Goal: Book appointment/travel/reservation

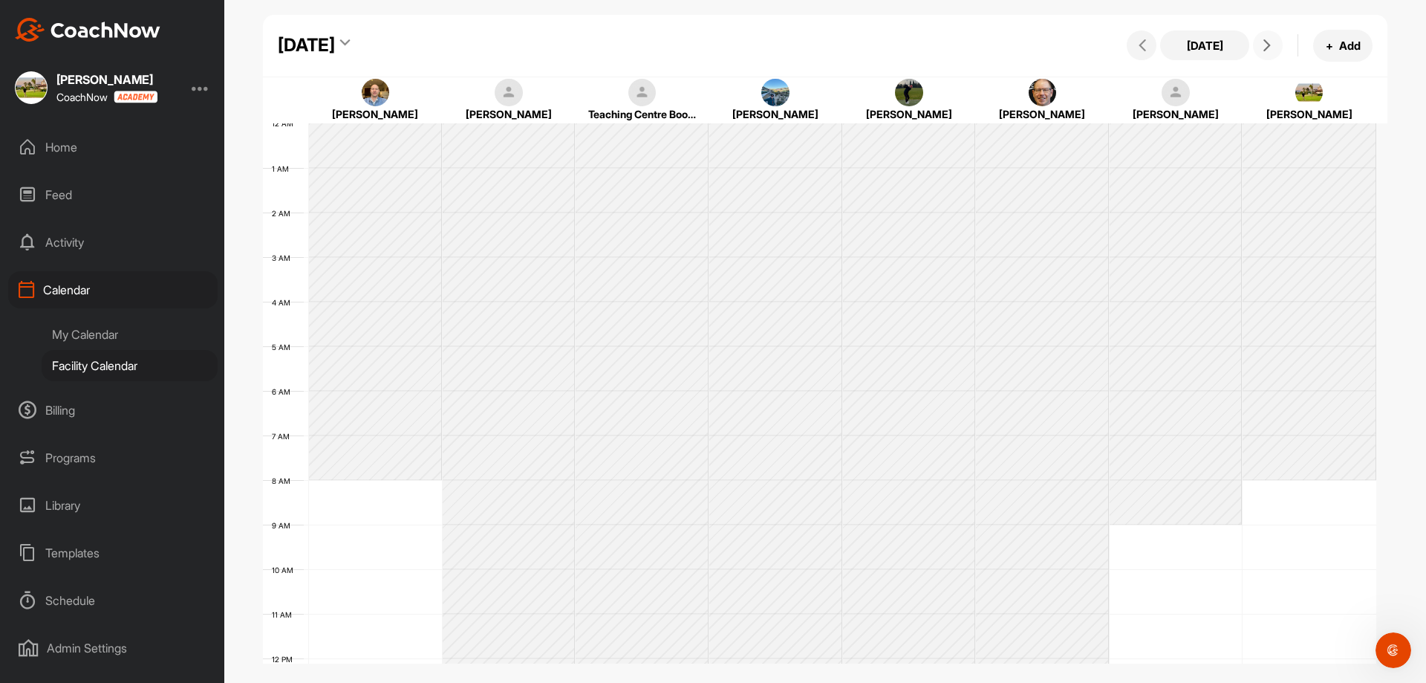
click at [1265, 50] on icon at bounding box center [1267, 45] width 12 height 12
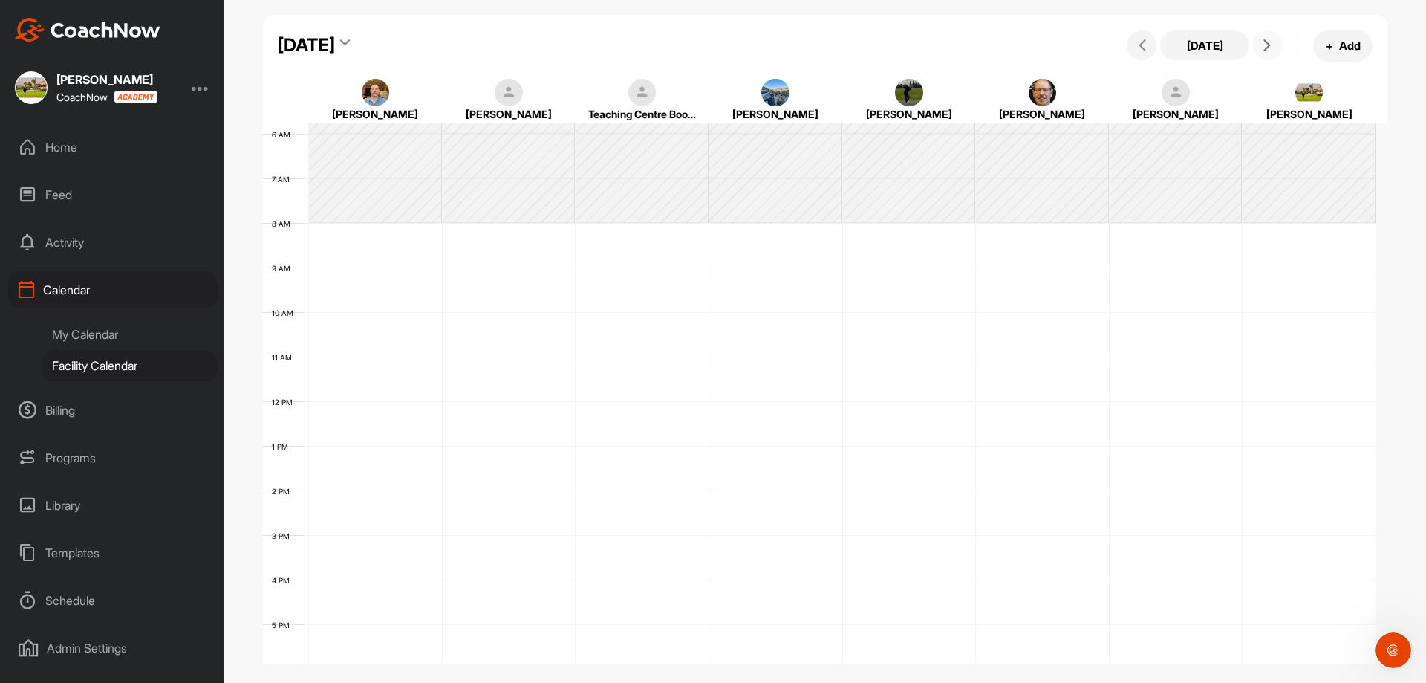
click at [1266, 49] on icon at bounding box center [1267, 45] width 12 height 12
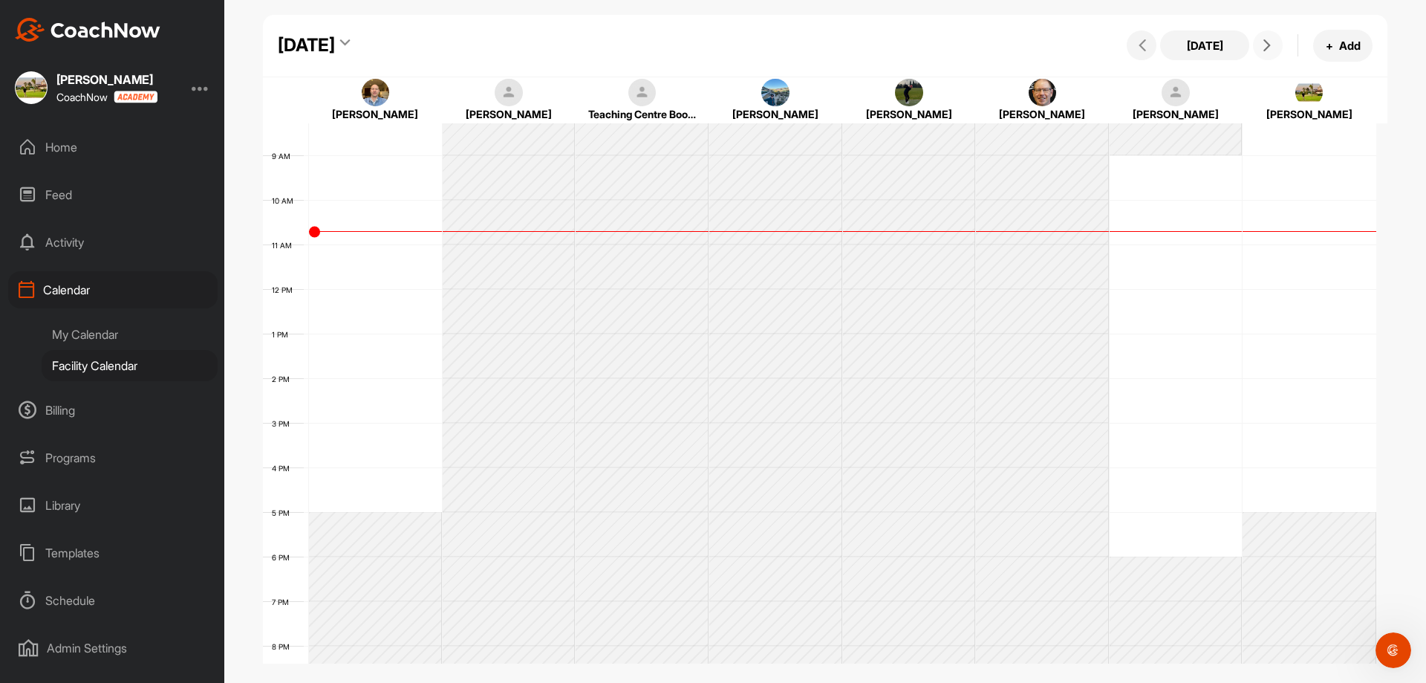
scroll to position [232, 0]
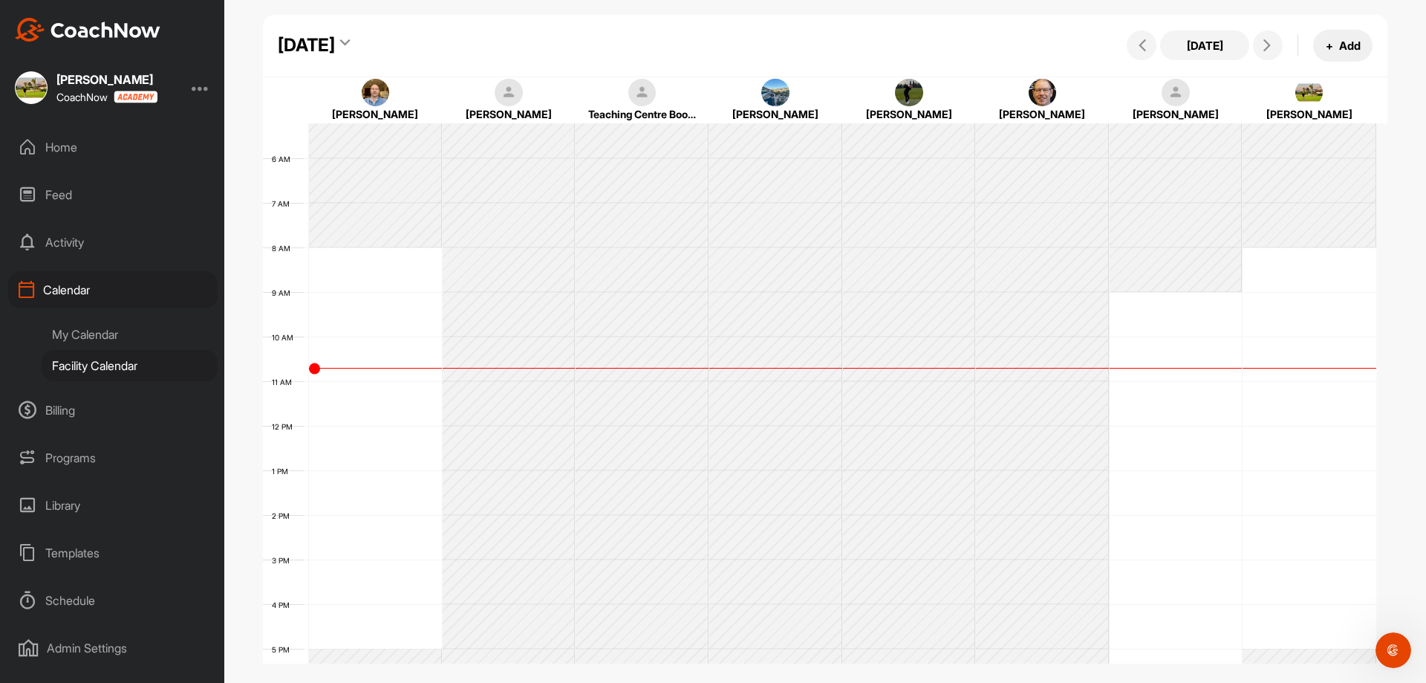
click at [1315, 43] on button "+ Add" at bounding box center [1342, 46] width 59 height 32
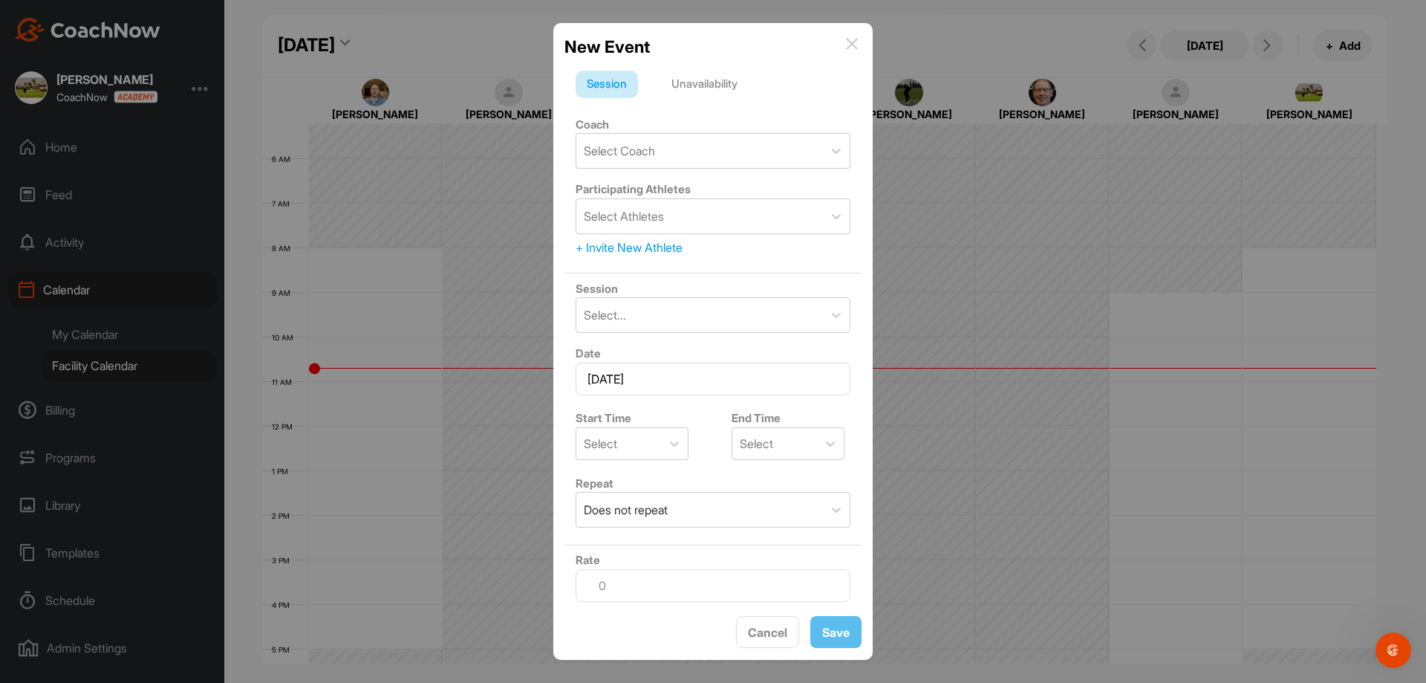
click at [665, 113] on div "Coach Select Coach" at bounding box center [712, 141] width 297 height 65
click at [678, 140] on div "Select Coach" at bounding box center [699, 151] width 247 height 34
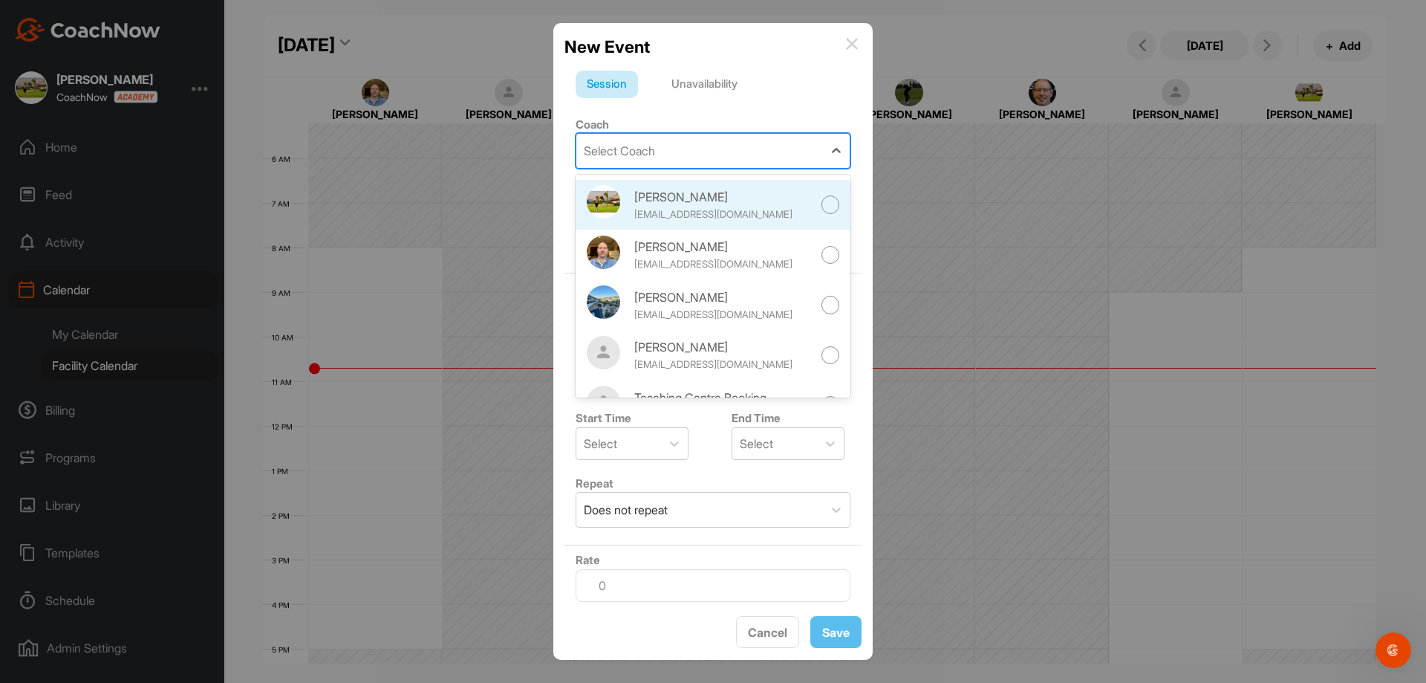
scroll to position [184, 0]
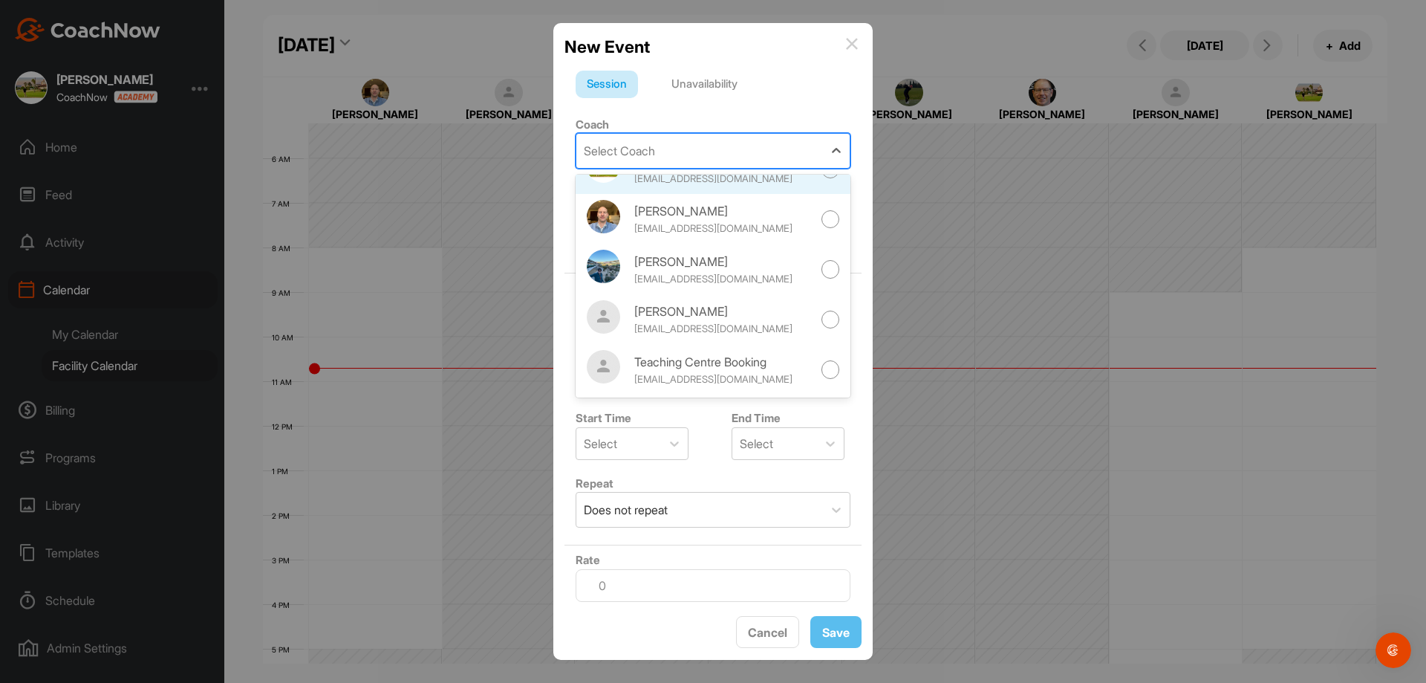
click at [654, 353] on div "Teaching Centre Booking" at bounding box center [723, 362] width 178 height 18
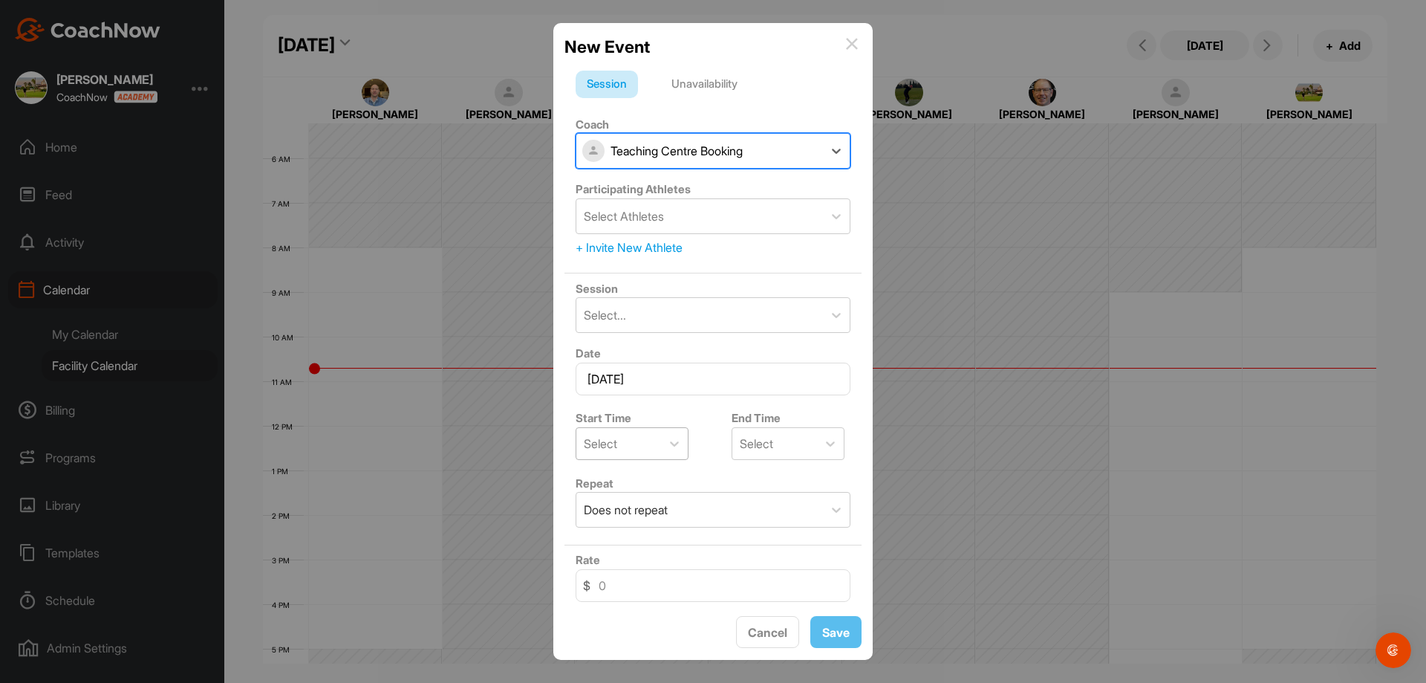
click at [631, 442] on div "Select" at bounding box center [618, 443] width 85 height 31
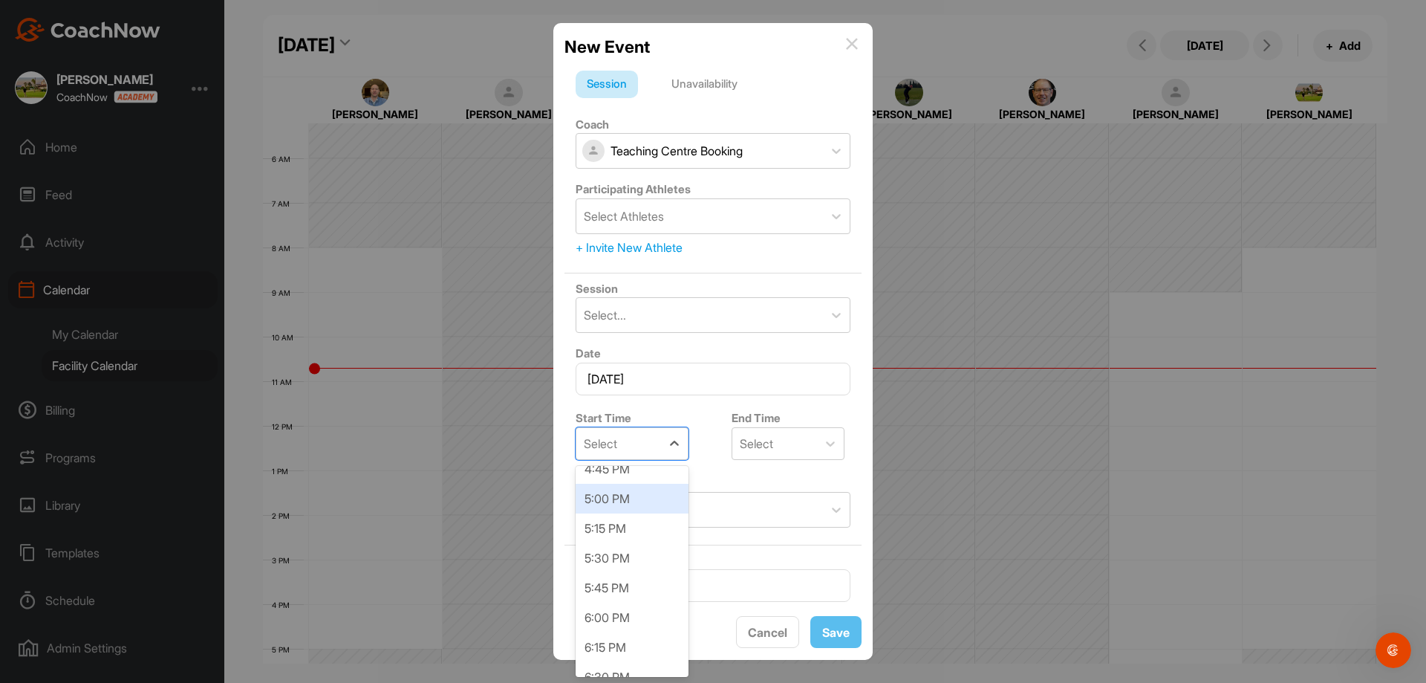
scroll to position [1857, 0]
click at [631, 530] on div "4:00 PM" at bounding box center [632, 528] width 113 height 30
click at [797, 457] on div "Select" at bounding box center [774, 443] width 85 height 31
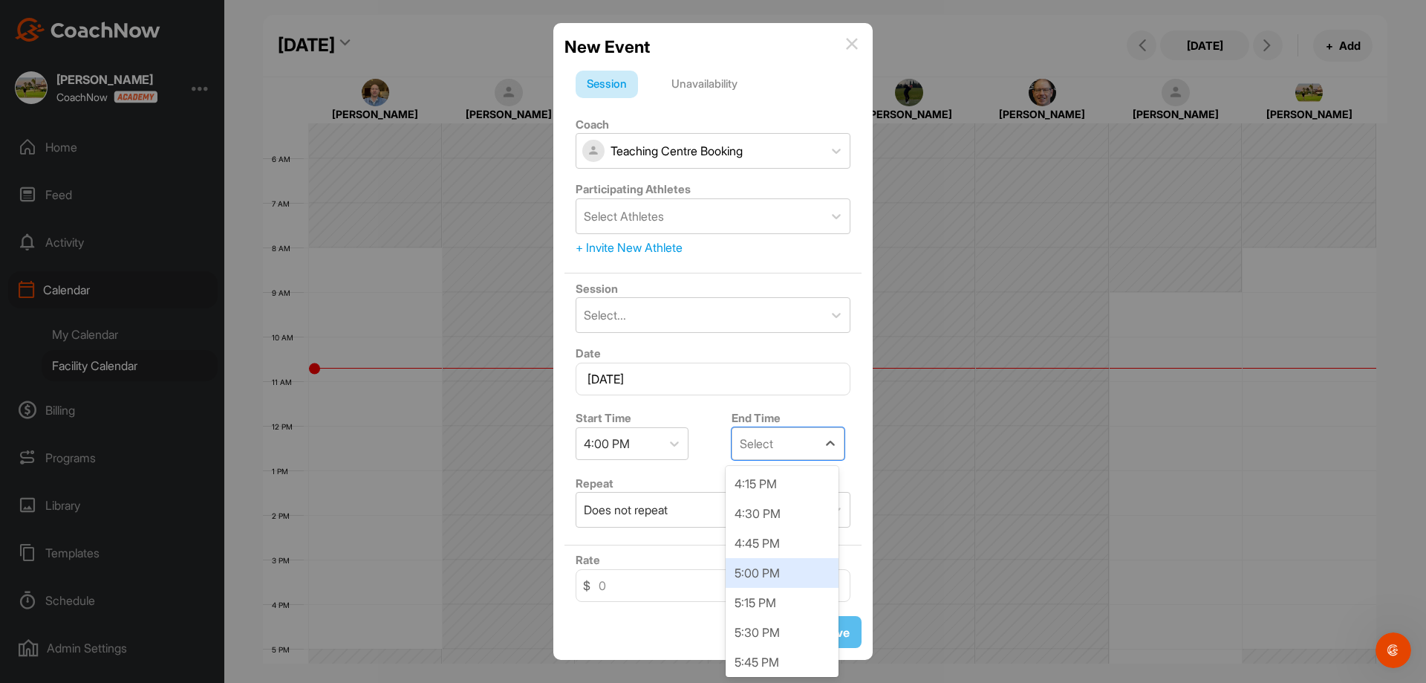
click at [795, 569] on div "5:00 PM" at bounding box center [782, 573] width 113 height 30
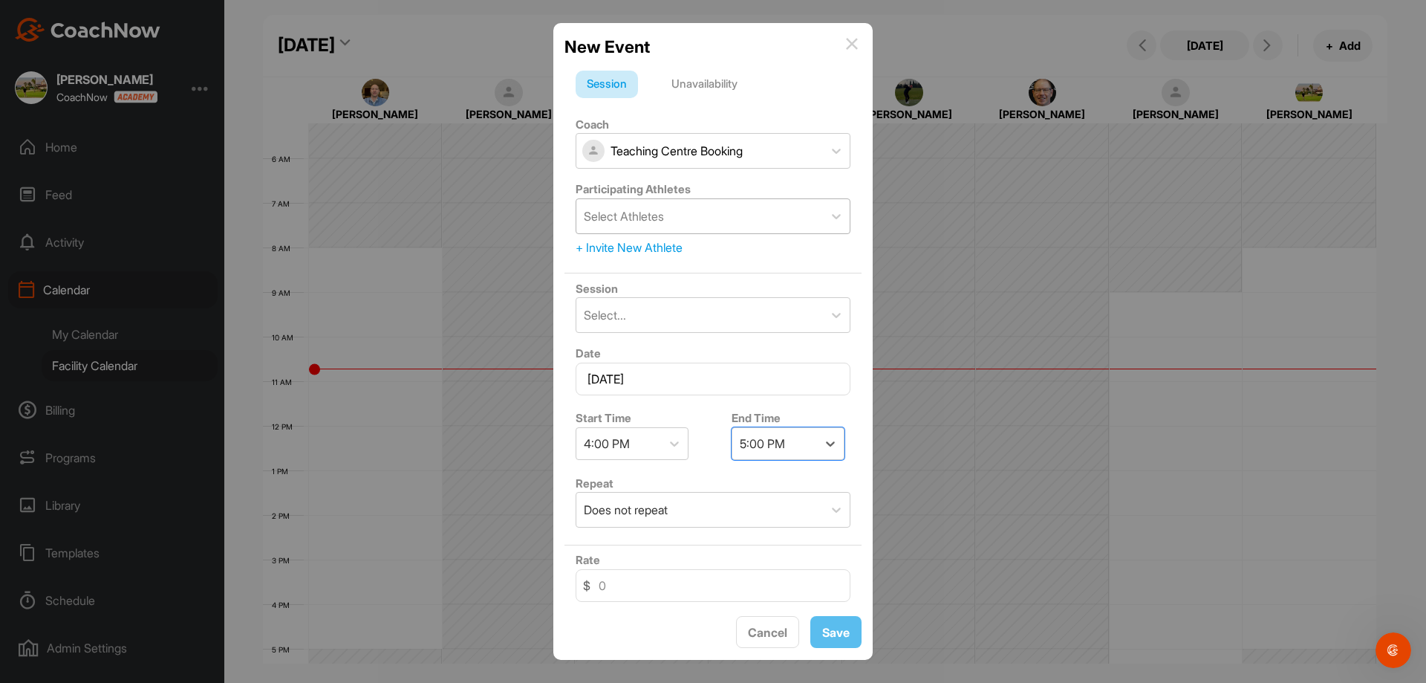
click at [748, 209] on div "Select Athletes" at bounding box center [699, 216] width 247 height 34
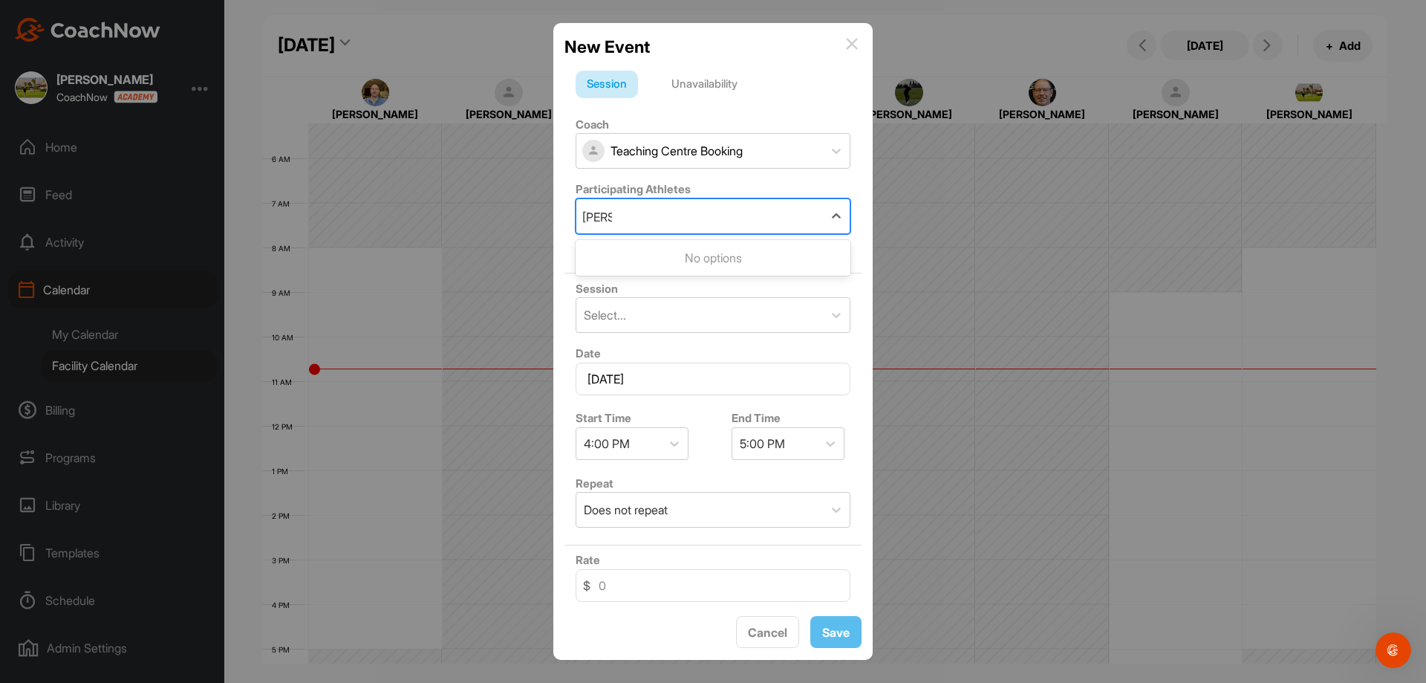
type input "don"
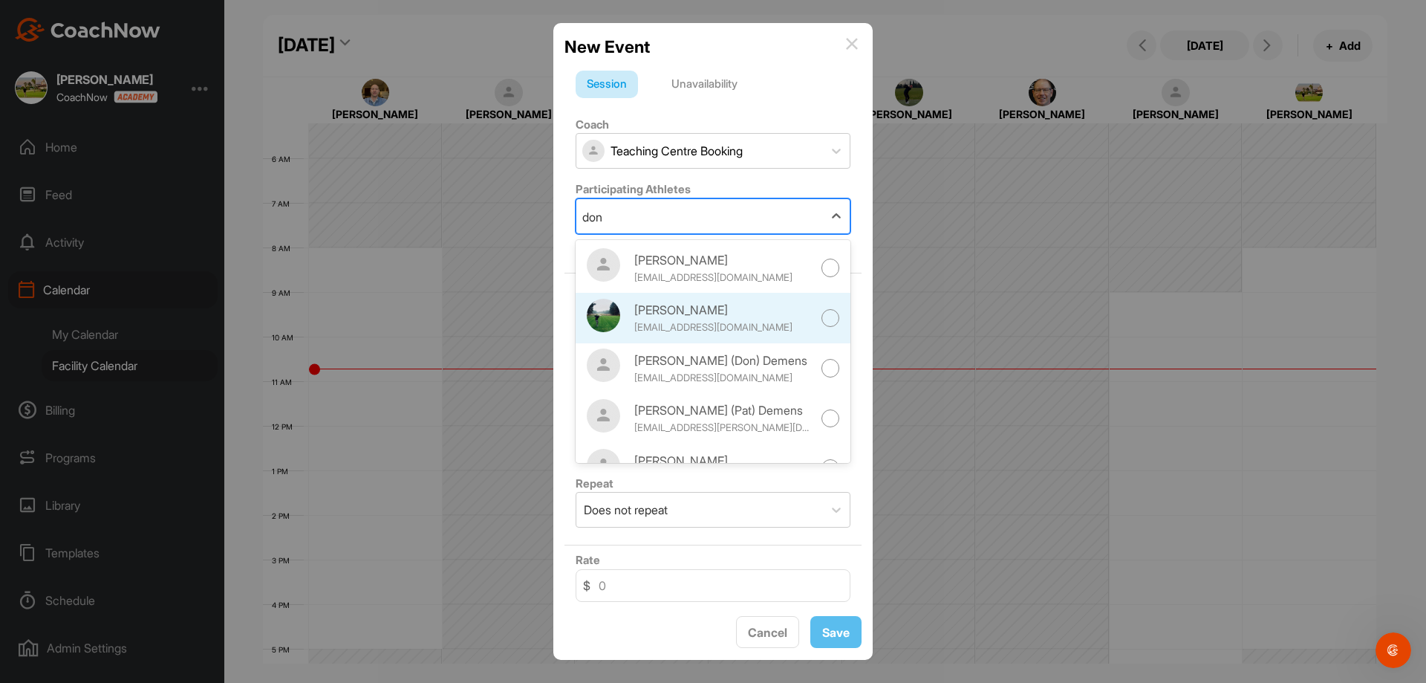
click at [742, 322] on div "[EMAIL_ADDRESS][DOMAIN_NAME]" at bounding box center [723, 327] width 178 height 15
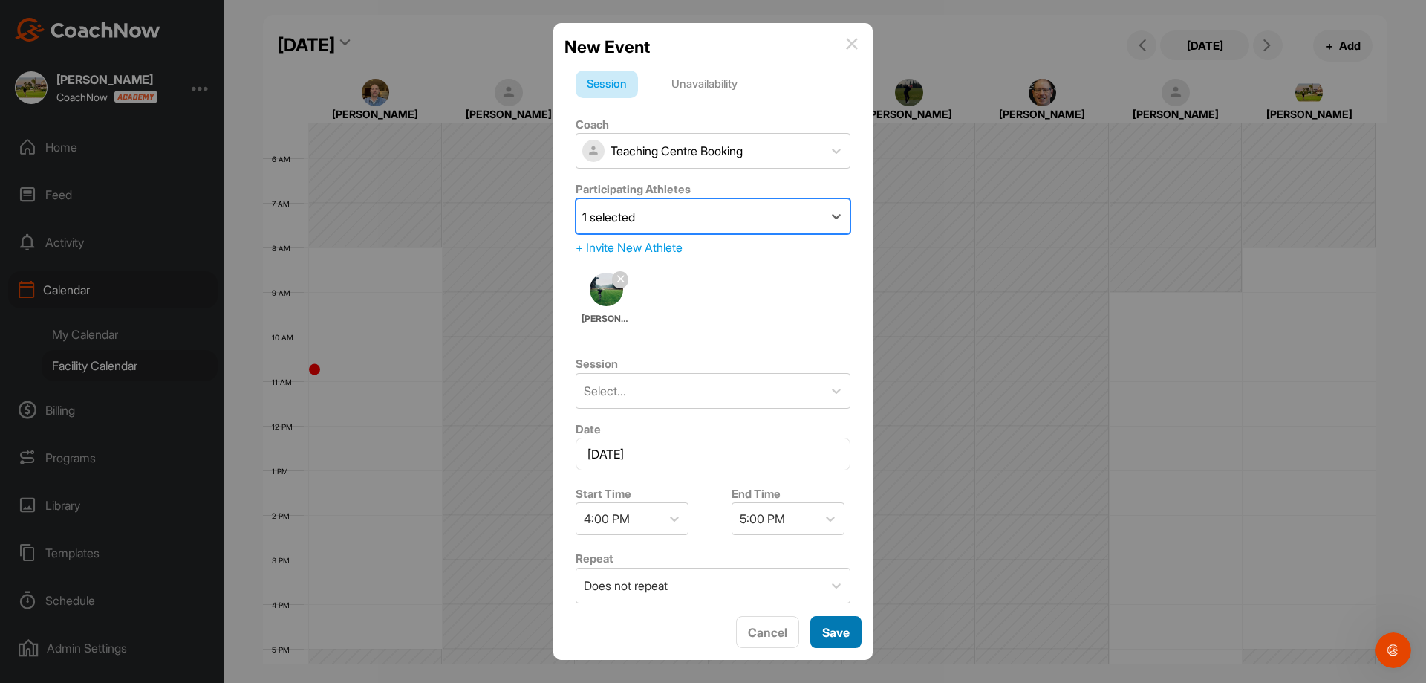
click at [835, 623] on div "Save" at bounding box center [835, 632] width 27 height 18
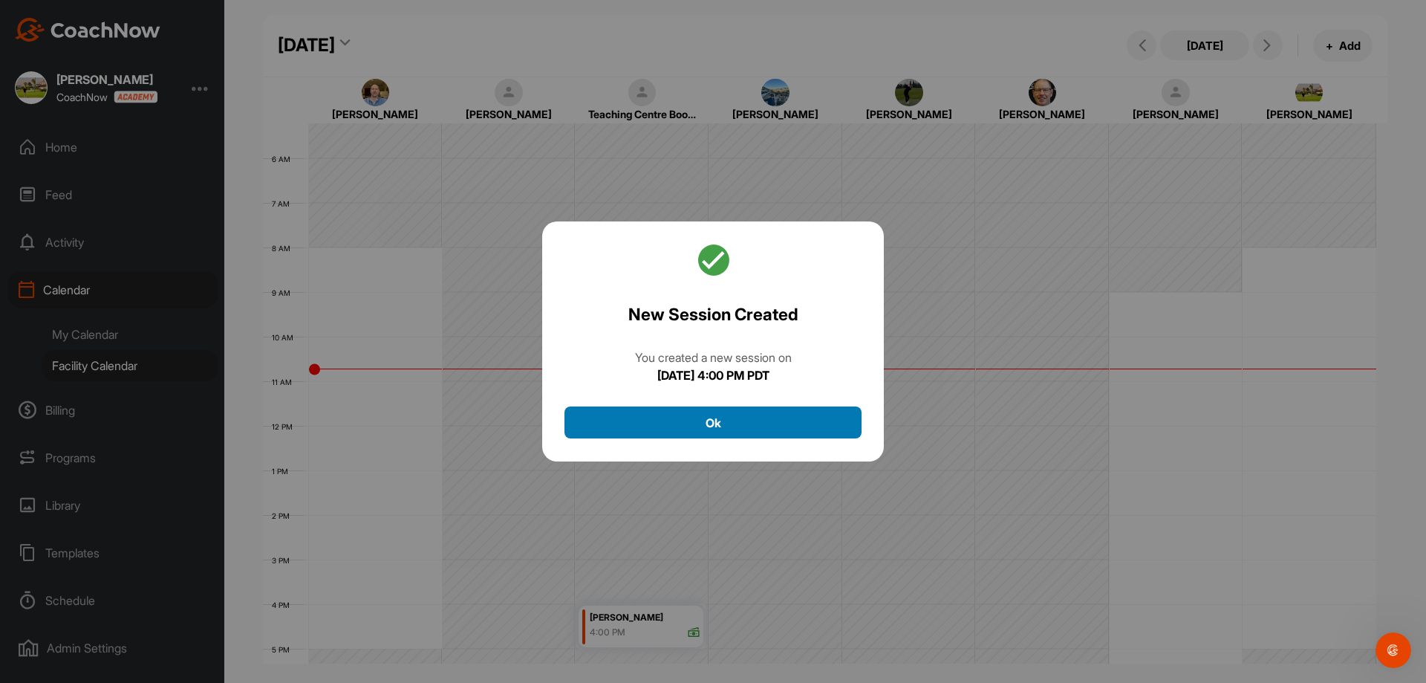
click at [797, 417] on button "Ok" at bounding box center [712, 422] width 297 height 32
